Goal: Transaction & Acquisition: Purchase product/service

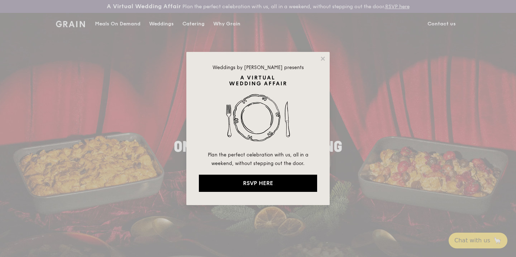
click at [315, 58] on div "Weddings by [PERSON_NAME] presents Plan the perfect celebration with us, all in…" at bounding box center [257, 128] width 143 height 153
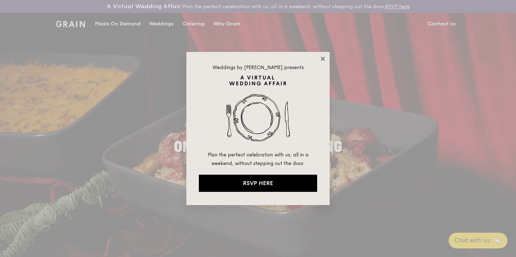
click at [322, 61] on icon at bounding box center [322, 59] width 6 height 6
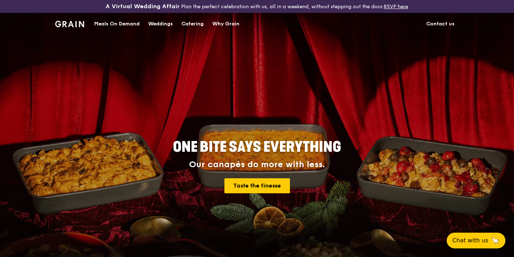
click at [106, 23] on div "Meals On Demand" at bounding box center [116, 23] width 45 height 21
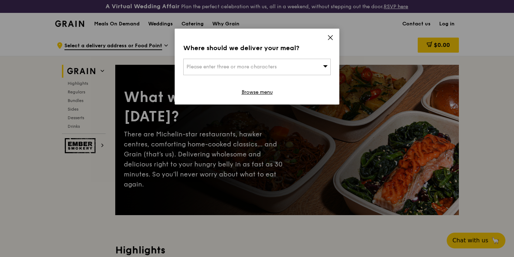
click at [327, 67] on icon at bounding box center [325, 65] width 5 height 5
click at [331, 40] on icon at bounding box center [330, 37] width 6 height 6
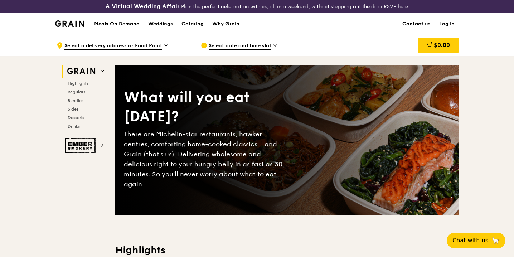
click at [102, 71] on icon at bounding box center [103, 71] width 4 height 4
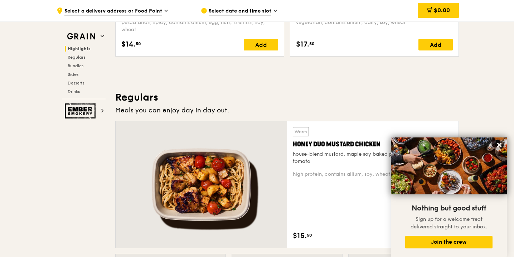
scroll to position [429, 0]
click at [496, 148] on button at bounding box center [499, 144] width 11 height 11
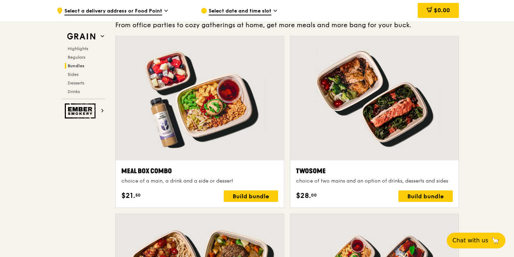
scroll to position [1080, 0]
